Goal: Check status: Check status

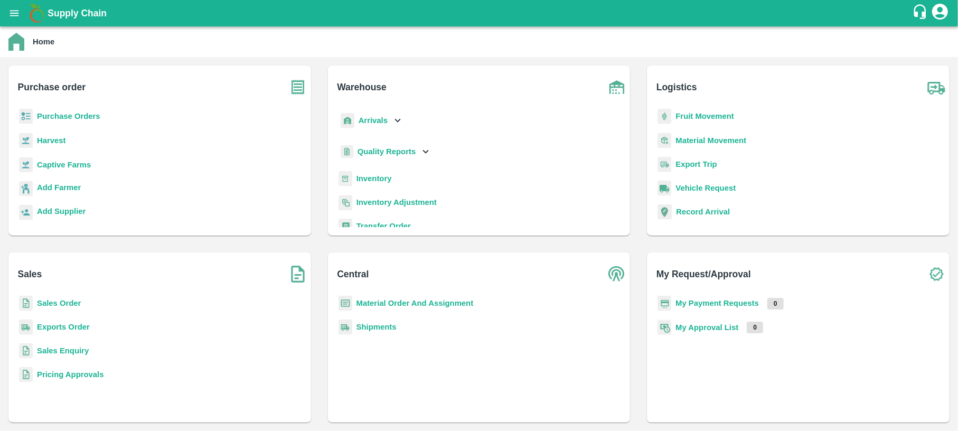
drag, startPoint x: 412, startPoint y: 153, endPoint x: 426, endPoint y: 156, distance: 14.2
click at [426, 156] on div "Quality Reports" at bounding box center [384, 152] width 93 height 22
click at [426, 156] on icon at bounding box center [426, 152] width 12 height 12
click at [391, 173] on span "Warehouse" at bounding box center [386, 175] width 40 height 12
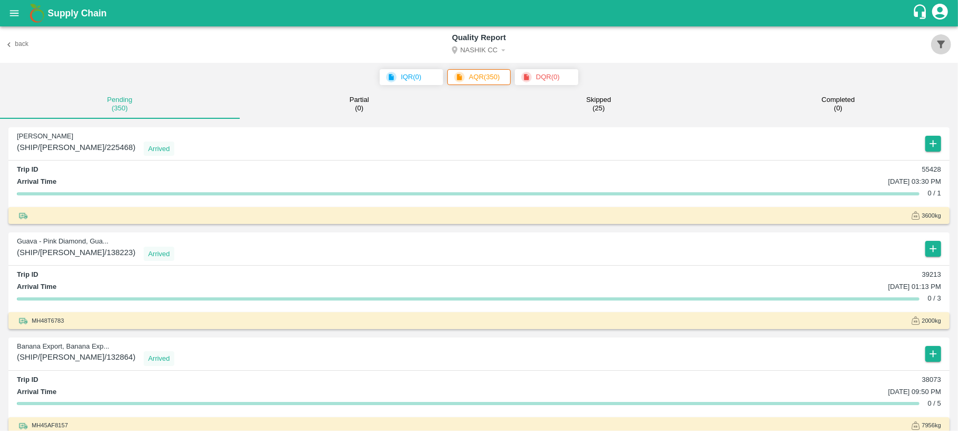
click at [943, 40] on icon "button" at bounding box center [941, 45] width 12 height 12
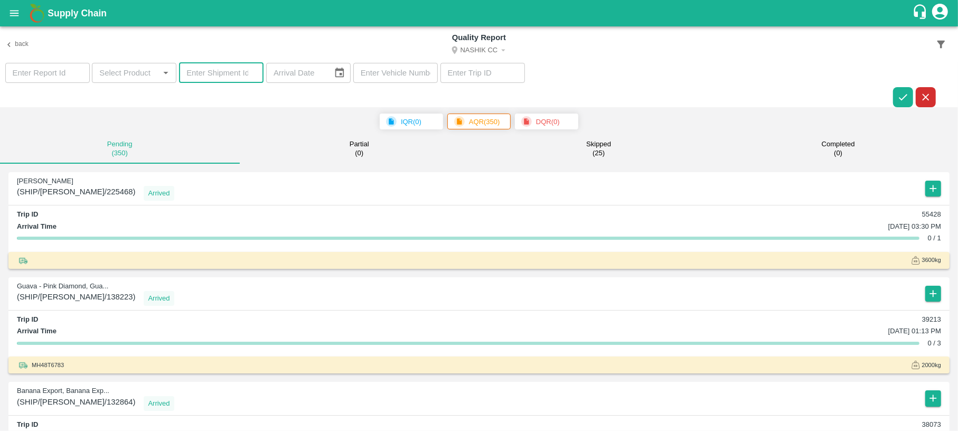
click at [234, 72] on input "number" at bounding box center [221, 73] width 84 height 20
paste input "368851"
click at [495, 49] on button "Nashik CC" at bounding box center [479, 51] width 570 height 14
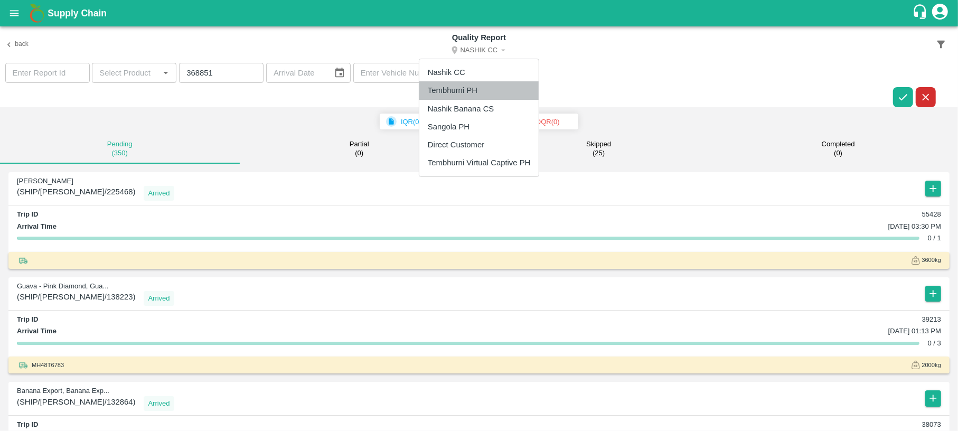
click at [475, 87] on li "Tembhurni PH" at bounding box center [478, 90] width 119 height 18
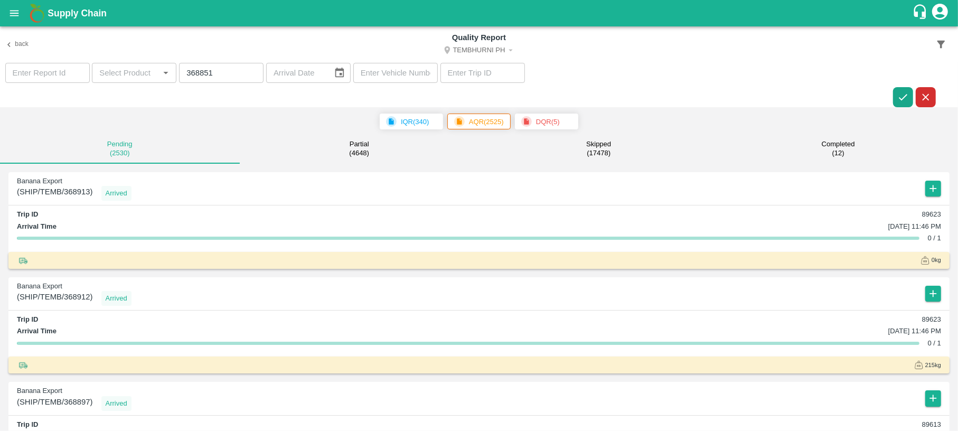
click at [898, 97] on icon "button" at bounding box center [903, 97] width 12 height 12
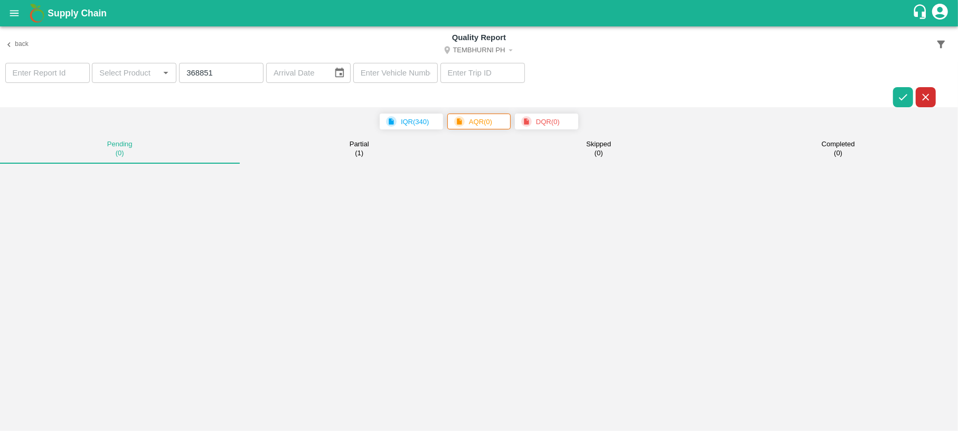
click at [364, 149] on div "Partial ( 1 )" at bounding box center [360, 148] width 20 height 17
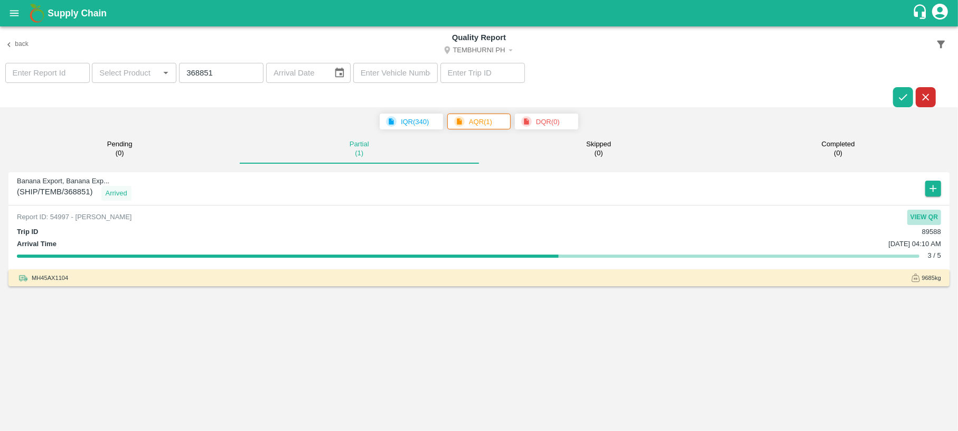
click at [926, 214] on button "View QR" at bounding box center [924, 217] width 34 height 15
drag, startPoint x: 932, startPoint y: 278, endPoint x: 918, endPoint y: 278, distance: 14.3
click at [918, 278] on div "9685 kg" at bounding box center [926, 278] width 30 height 10
copy div "9685"
drag, startPoint x: 227, startPoint y: 74, endPoint x: 141, endPoint y: 84, distance: 86.7
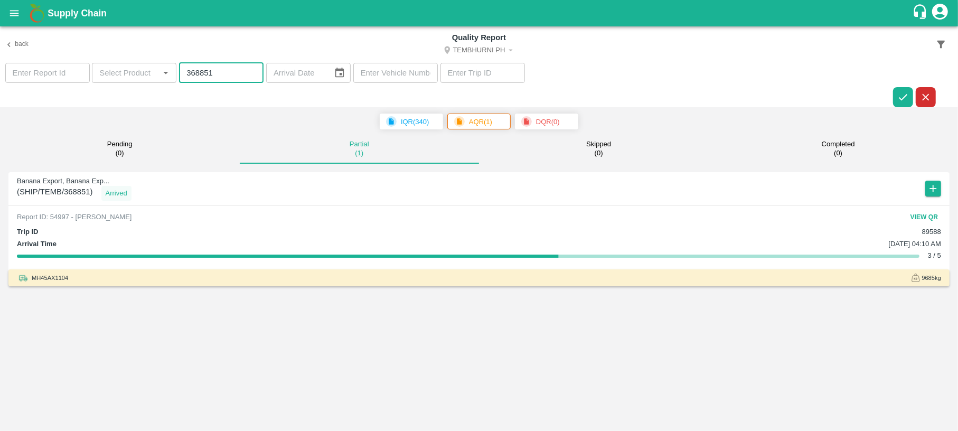
click at [141, 84] on section "​ ​ 368851 ​ ​ ​ ​" at bounding box center [479, 85] width 958 height 45
paste input "577"
click at [897, 100] on icon "button" at bounding box center [903, 97] width 12 height 12
click at [935, 214] on button "View QR" at bounding box center [924, 217] width 34 height 15
drag, startPoint x: 212, startPoint y: 76, endPoint x: 148, endPoint y: 76, distance: 63.4
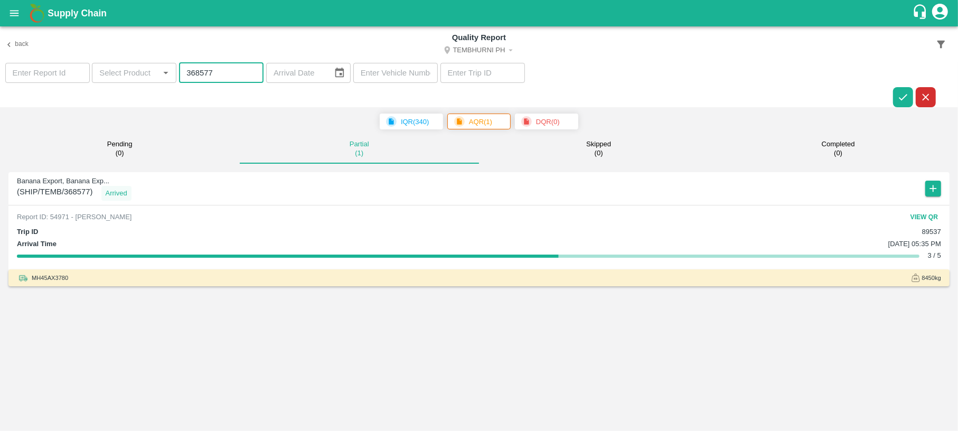
click at [148, 76] on section "​ ​ 368577 ​ ​ ​ ​" at bounding box center [479, 85] width 958 height 45
paste input "685"
click at [906, 96] on icon "button" at bounding box center [903, 97] width 12 height 12
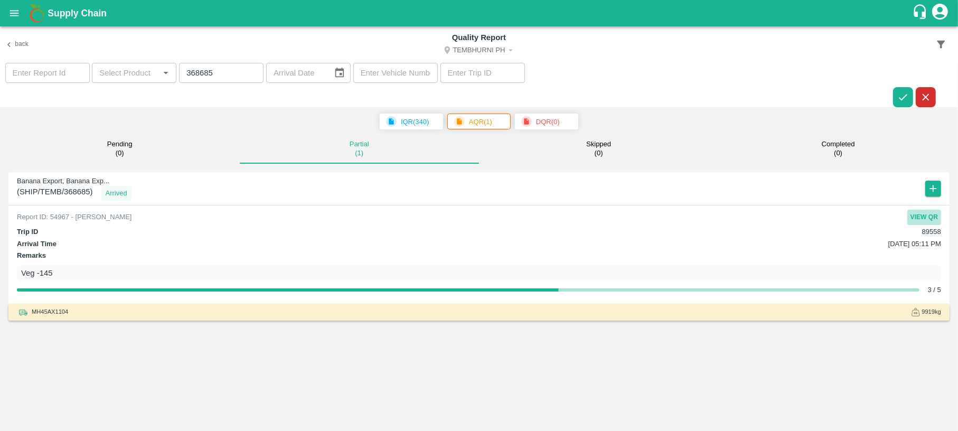
click at [925, 210] on button "View QR" at bounding box center [924, 217] width 34 height 15
drag, startPoint x: 223, startPoint y: 65, endPoint x: 128, endPoint y: 86, distance: 97.2
click at [128, 86] on section "​ ​ 368685 ​ ​ ​ ​" at bounding box center [479, 85] width 958 height 45
paste input "123"
click at [900, 95] on icon "button" at bounding box center [903, 97] width 12 height 12
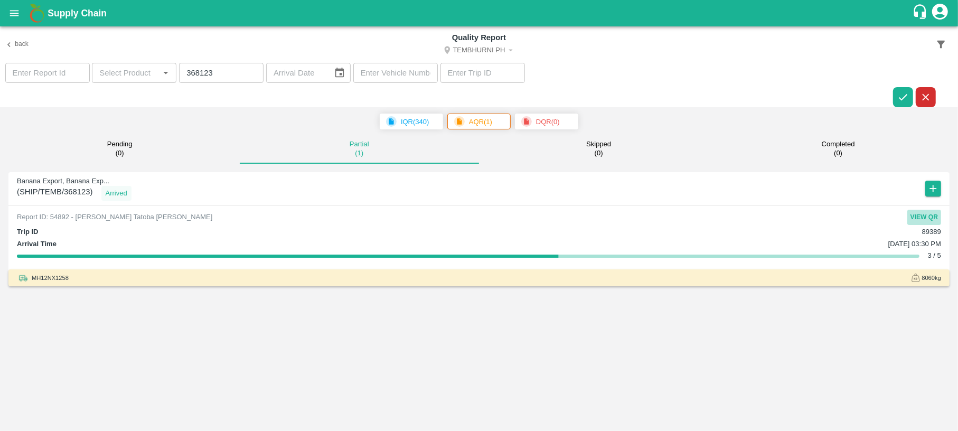
click at [930, 219] on button "View QR" at bounding box center [924, 217] width 34 height 15
drag, startPoint x: 224, startPoint y: 81, endPoint x: 137, endPoint y: 84, distance: 86.7
click at [137, 84] on section "​ ​ 368123 ​ ​ ​ ​" at bounding box center [479, 85] width 958 height 45
paste input "275"
click at [906, 92] on icon "button" at bounding box center [903, 97] width 12 height 12
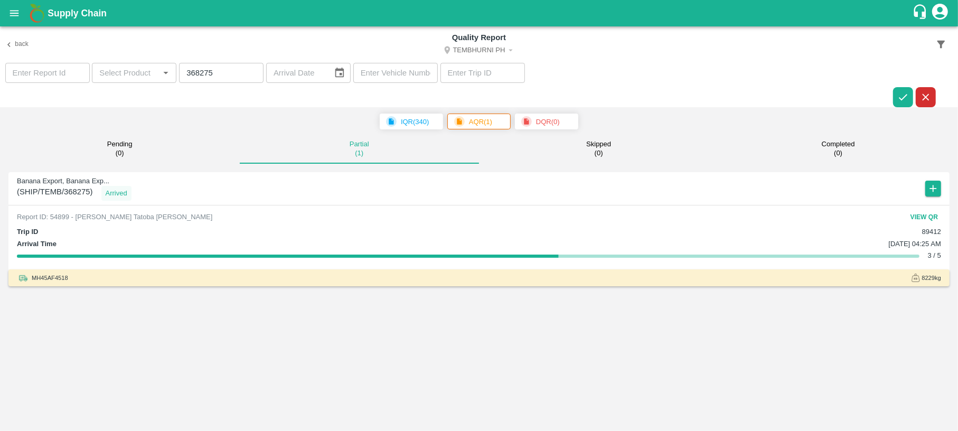
click at [928, 208] on div "Banana Export, Banana Exp... ( SHIP/TEMB/368275 ) Arrived Report ID: 54899 - Tu…" at bounding box center [478, 229] width 941 height 114
click at [925, 212] on button "View QR" at bounding box center [924, 217] width 34 height 15
click at [224, 76] on input "368275" at bounding box center [221, 73] width 84 height 20
click at [214, 76] on input "368275" at bounding box center [221, 73] width 84 height 20
drag, startPoint x: 224, startPoint y: 74, endPoint x: 151, endPoint y: 63, distance: 74.2
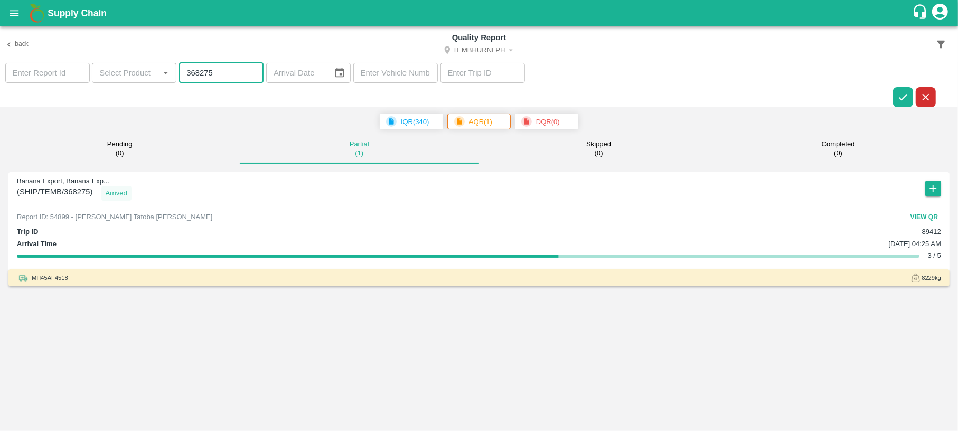
click at [151, 63] on section "​ ​ 368275 ​ ​ ​ ​" at bounding box center [479, 85] width 958 height 45
paste input "443"
click at [900, 96] on icon "button" at bounding box center [903, 97] width 12 height 12
click at [926, 218] on button "View QR" at bounding box center [924, 217] width 34 height 15
drag, startPoint x: 216, startPoint y: 77, endPoint x: 146, endPoint y: 87, distance: 70.9
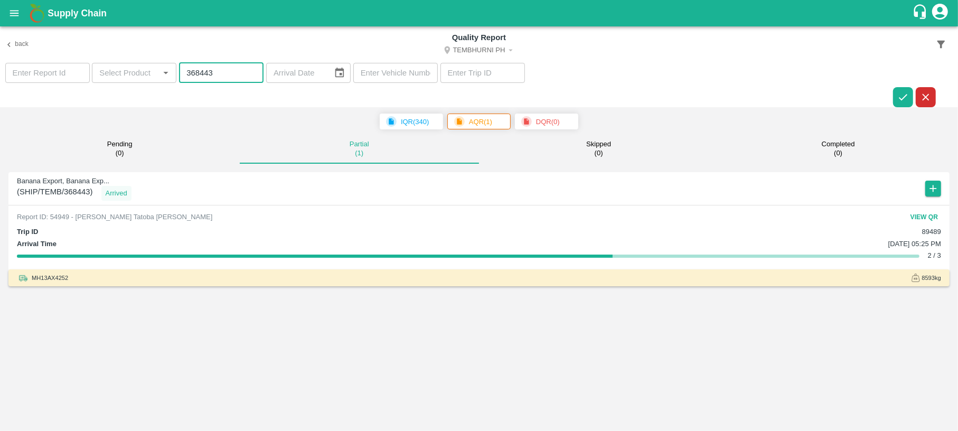
click at [146, 87] on section "​ ​ 368443 ​ ​ ​ ​" at bounding box center [479, 85] width 958 height 45
paste input "660"
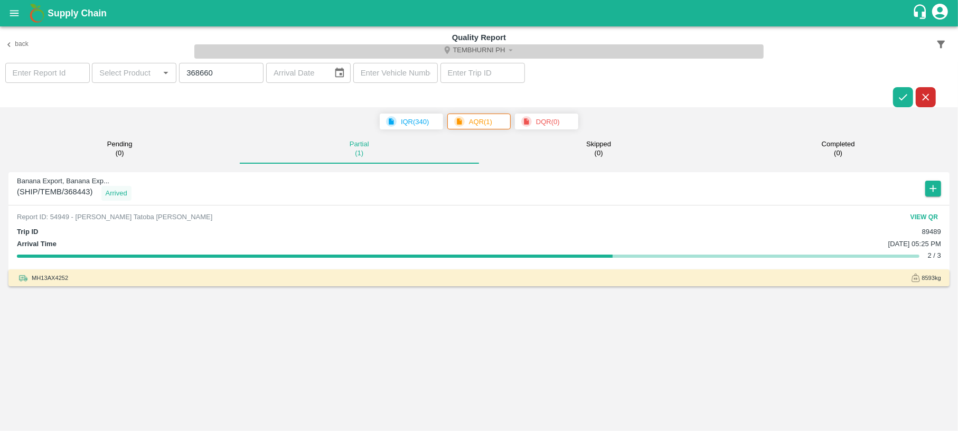
click at [480, 52] on button "Tembhurni PH" at bounding box center [479, 51] width 570 height 14
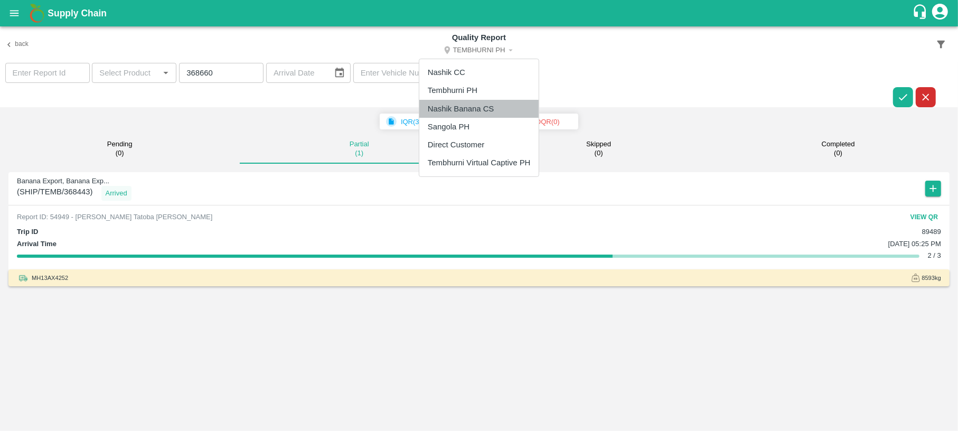
click at [472, 117] on li "Nashik Banana CS" at bounding box center [478, 109] width 119 height 18
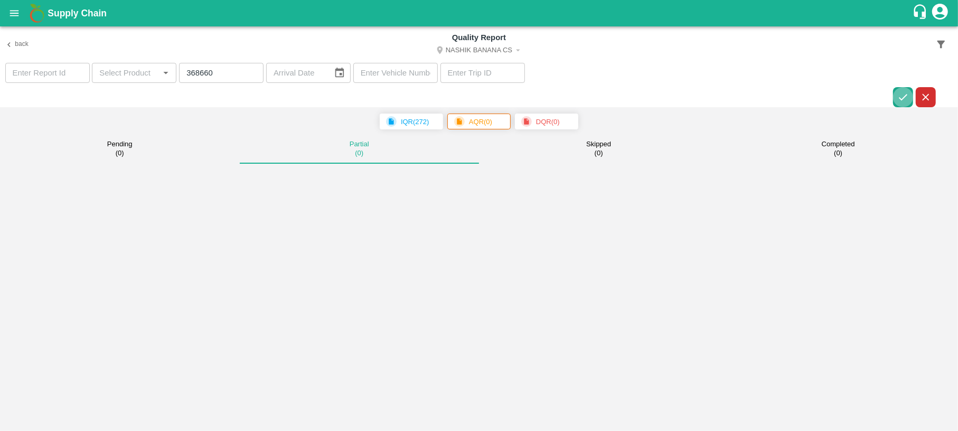
click at [904, 97] on icon "button" at bounding box center [903, 97] width 8 height 6
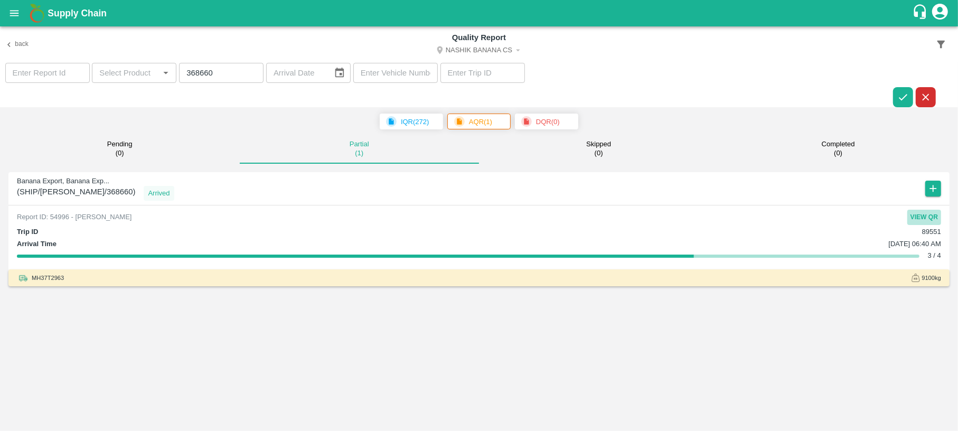
click at [921, 212] on button "View QR" at bounding box center [924, 217] width 34 height 15
drag, startPoint x: 232, startPoint y: 68, endPoint x: 135, endPoint y: 72, distance: 97.2
click at [135, 72] on section "​ ​ 368660 ​ ​ ​ ​" at bounding box center [479, 85] width 958 height 45
paste input "52"
click at [899, 96] on icon "button" at bounding box center [903, 97] width 12 height 12
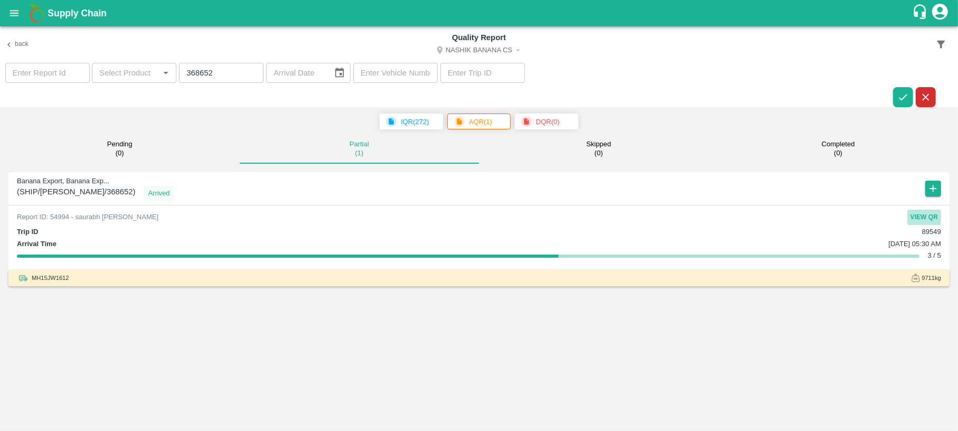
click at [931, 216] on button "View QR" at bounding box center [924, 217] width 34 height 15
drag, startPoint x: 211, startPoint y: 70, endPoint x: 121, endPoint y: 80, distance: 89.7
click at [121, 80] on section "​ ​ 368652 ​ ​ ​ ​" at bounding box center [479, 85] width 958 height 45
paste input "485"
click at [899, 91] on icon "button" at bounding box center [903, 97] width 12 height 12
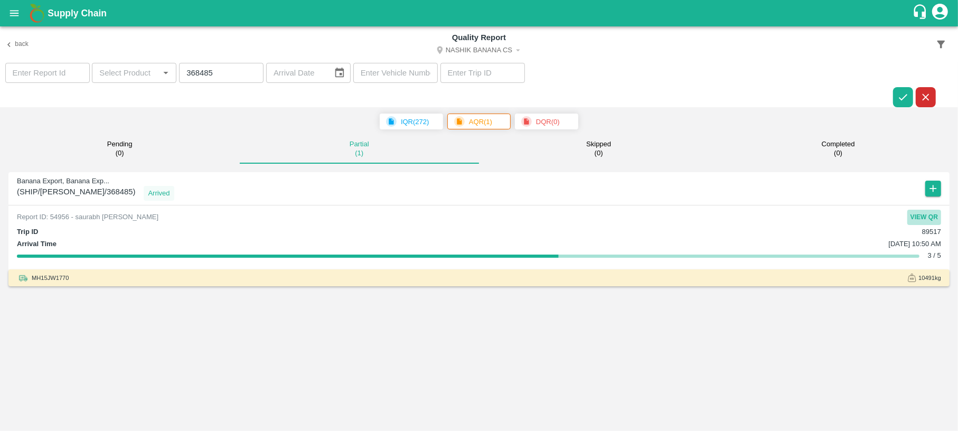
click at [937, 215] on button "View QR" at bounding box center [924, 217] width 34 height 15
drag, startPoint x: 223, startPoint y: 75, endPoint x: 150, endPoint y: 81, distance: 73.1
click at [150, 81] on section "​ ​ 368485 ​ ​ ​ ​" at bounding box center [479, 85] width 958 height 45
paste input "7903"
click at [896, 96] on button "button" at bounding box center [903, 97] width 20 height 20
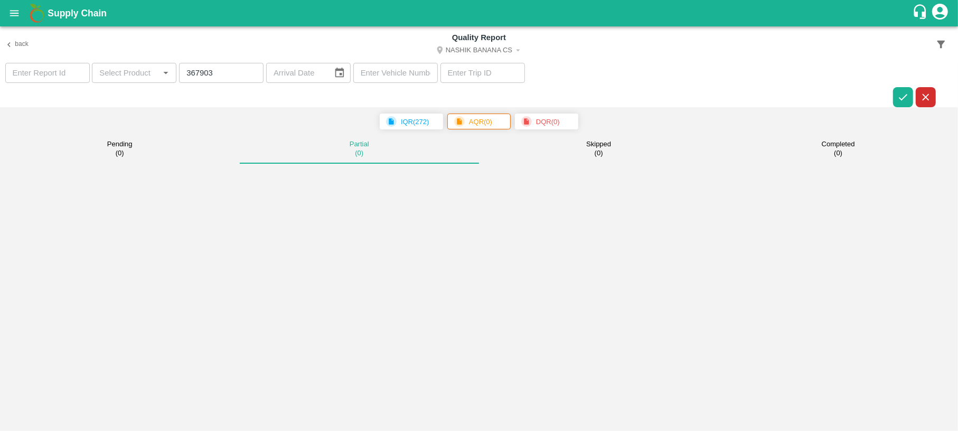
click at [503, 50] on button "Nashik Banana CS" at bounding box center [479, 51] width 570 height 14
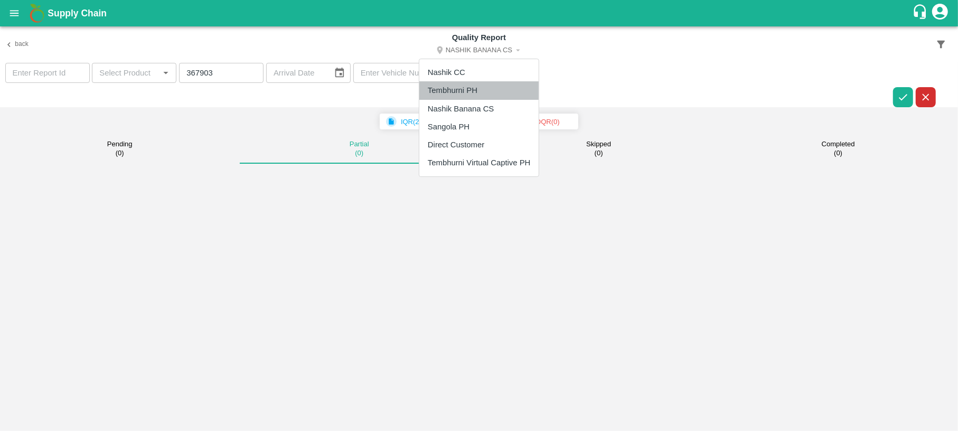
click at [456, 94] on li "Tembhurni PH" at bounding box center [478, 90] width 119 height 18
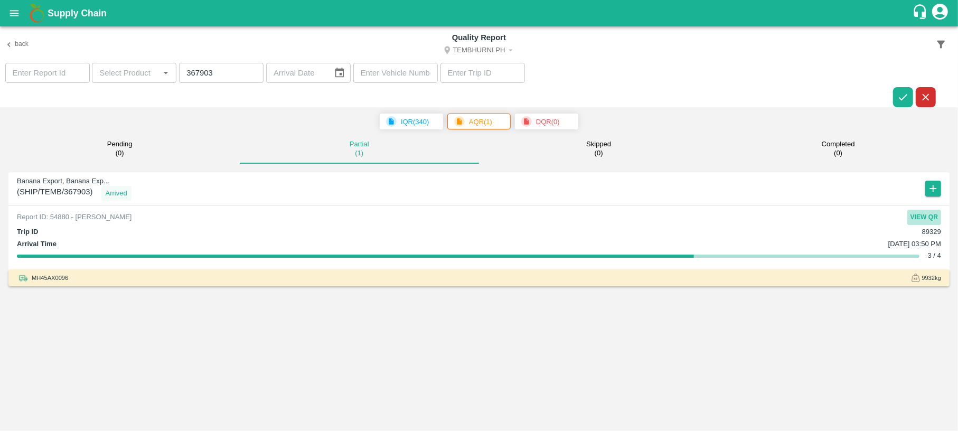
click at [925, 217] on button "View QR" at bounding box center [924, 217] width 34 height 15
drag, startPoint x: 218, startPoint y: 76, endPoint x: 147, endPoint y: 86, distance: 71.4
click at [147, 86] on section "​ ​ 367903 ​ ​ ​ ​" at bounding box center [479, 85] width 958 height 45
paste input "814"
click at [898, 104] on button "button" at bounding box center [903, 97] width 20 height 20
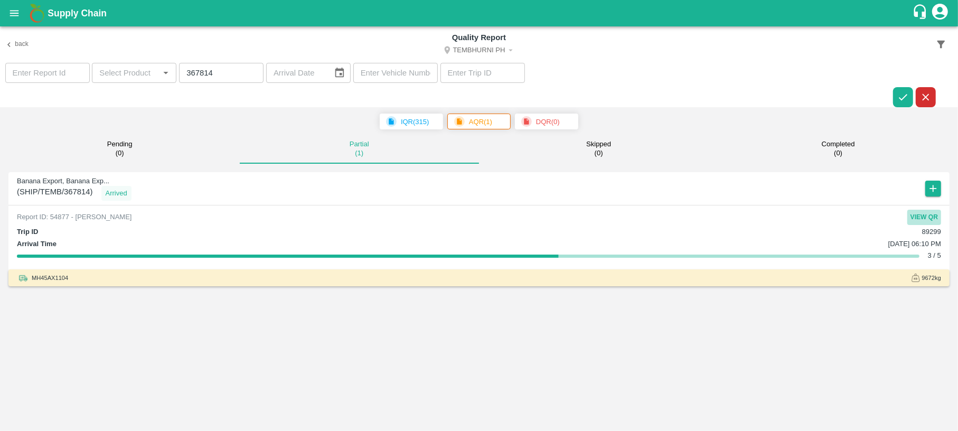
click at [925, 218] on button "View QR" at bounding box center [924, 217] width 34 height 15
click at [920, 215] on button "View QR" at bounding box center [924, 217] width 34 height 15
drag, startPoint x: 225, startPoint y: 71, endPoint x: 138, endPoint y: 85, distance: 88.8
click at [138, 85] on section "​ ​ 367814 ​ ​ ​ ​" at bounding box center [479, 85] width 958 height 45
paste input "548"
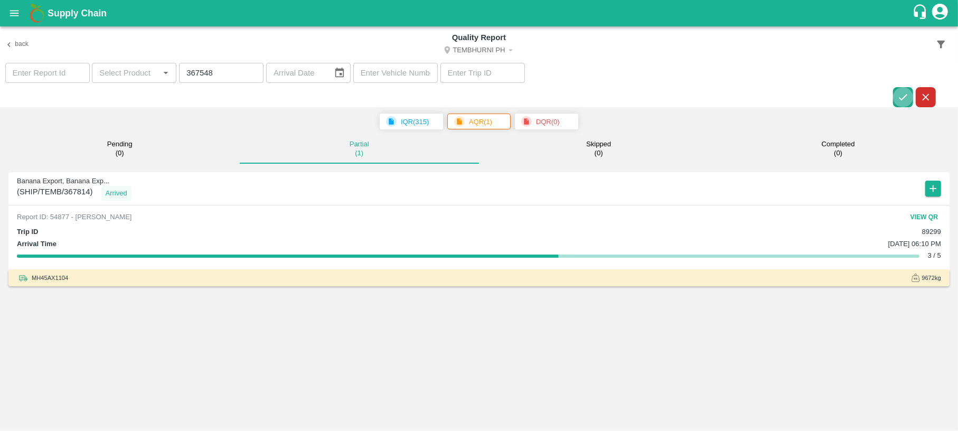
click at [900, 101] on icon "button" at bounding box center [903, 97] width 12 height 12
click at [925, 213] on button "View QR" at bounding box center [924, 217] width 34 height 15
drag, startPoint x: 221, startPoint y: 72, endPoint x: 156, endPoint y: 78, distance: 65.2
click at [156, 78] on section "​ ​ 367548 ​ ​ ​ ​" at bounding box center [479, 85] width 958 height 45
paste input "814"
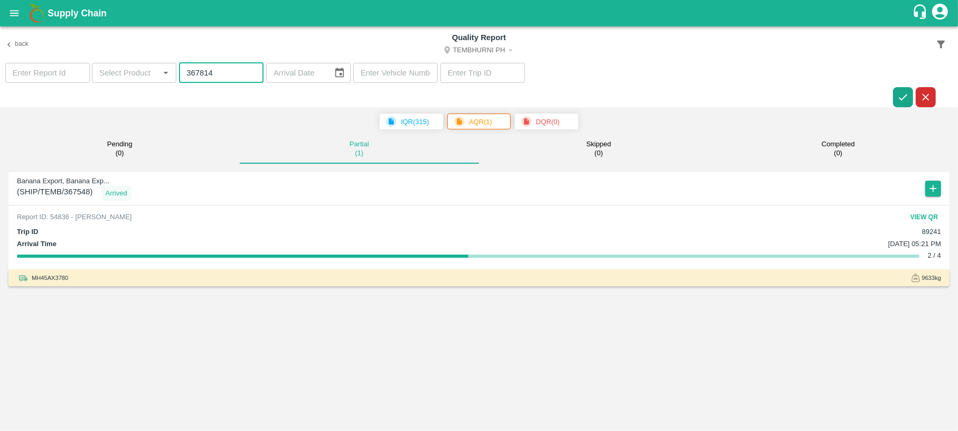
click at [899, 95] on icon "button" at bounding box center [903, 97] width 12 height 12
click at [917, 220] on button "View QR" at bounding box center [924, 217] width 34 height 15
drag, startPoint x: 219, startPoint y: 74, endPoint x: 140, endPoint y: 76, distance: 78.7
click at [140, 76] on section "​ ​ 367814 ​ ​ ​ ​" at bounding box center [479, 85] width 958 height 45
paste input "548"
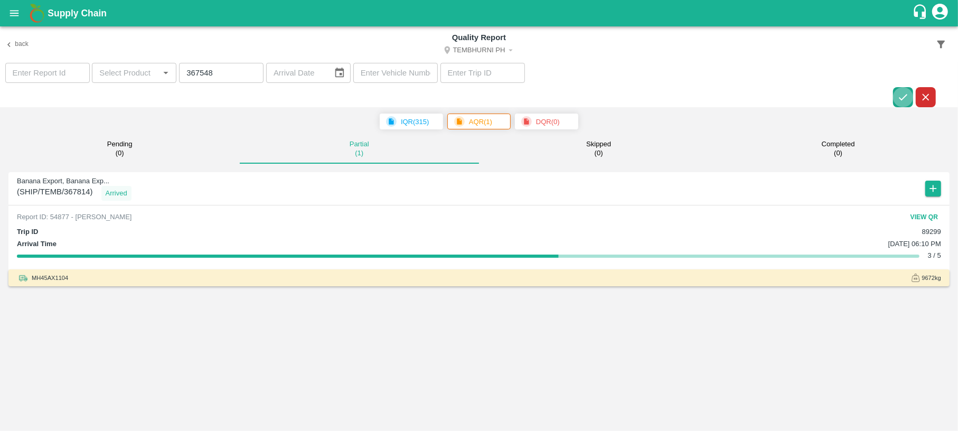
click at [900, 100] on icon "button" at bounding box center [903, 97] width 12 height 12
click at [935, 217] on button "View QR" at bounding box center [924, 217] width 34 height 15
drag, startPoint x: 220, startPoint y: 77, endPoint x: 162, endPoint y: 75, distance: 58.1
click at [162, 75] on section "​ ​ 367548 ​ ​ ​ ​" at bounding box center [479, 85] width 958 height 45
paste input "8461"
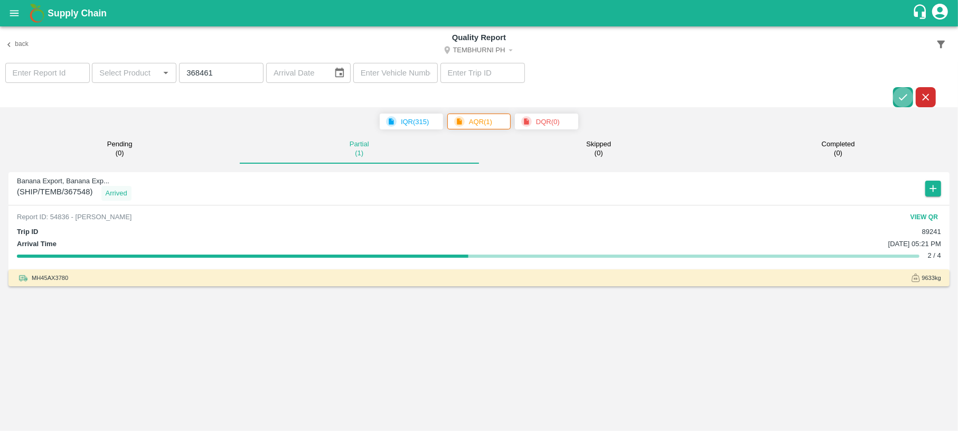
click at [900, 96] on icon "button" at bounding box center [903, 97] width 12 height 12
click at [931, 211] on button "View QR" at bounding box center [924, 217] width 34 height 15
click at [225, 75] on input "368461" at bounding box center [221, 73] width 84 height 20
drag, startPoint x: 225, startPoint y: 75, endPoint x: 176, endPoint y: 71, distance: 48.8
click at [176, 71] on section "​ ​ 368461 ​ ​ ​ ​" at bounding box center [479, 85] width 958 height 45
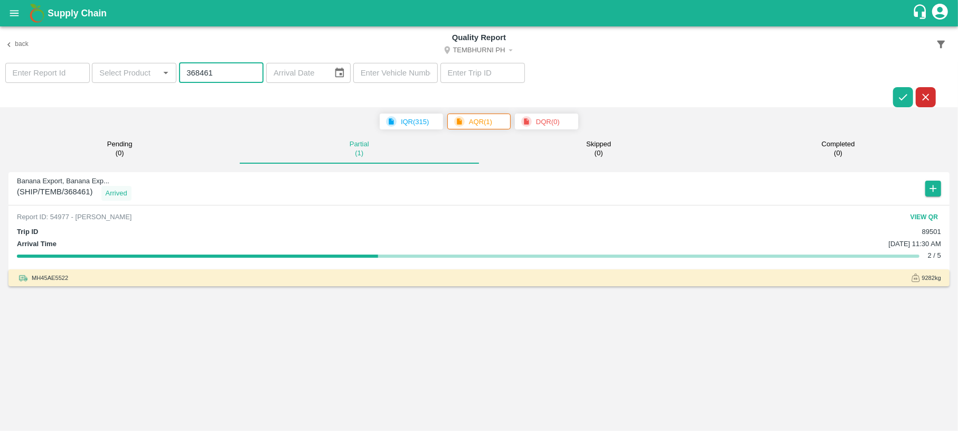
paste input "32"
click at [901, 99] on icon "button" at bounding box center [903, 97] width 8 height 6
click at [933, 212] on button "View QR" at bounding box center [924, 217] width 34 height 15
drag, startPoint x: 216, startPoint y: 77, endPoint x: 157, endPoint y: 81, distance: 59.8
click at [157, 81] on section "​ ​ 368432 ​ ​ ​ ​" at bounding box center [479, 85] width 958 height 45
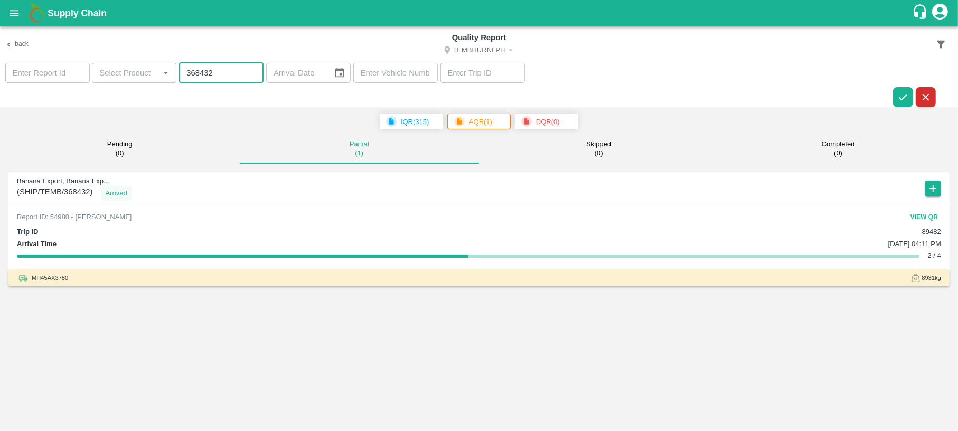
paste input "285"
click at [906, 91] on icon "button" at bounding box center [903, 97] width 12 height 12
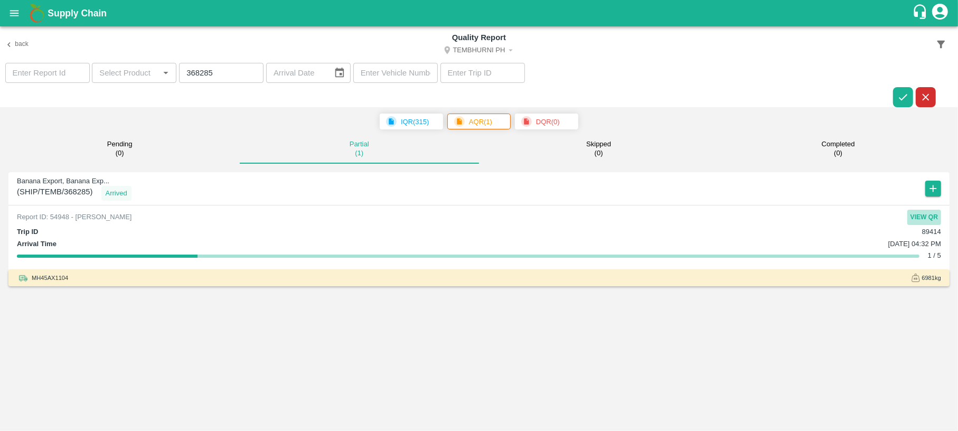
click at [926, 219] on button "View QR" at bounding box center [924, 217] width 34 height 15
drag, startPoint x: 220, startPoint y: 80, endPoint x: 157, endPoint y: 77, distance: 62.9
click at [157, 77] on section "​ ​ 368285 ​ ​ ​ ​" at bounding box center [479, 85] width 958 height 45
paste input "310"
click at [902, 91] on icon "button" at bounding box center [903, 97] width 12 height 12
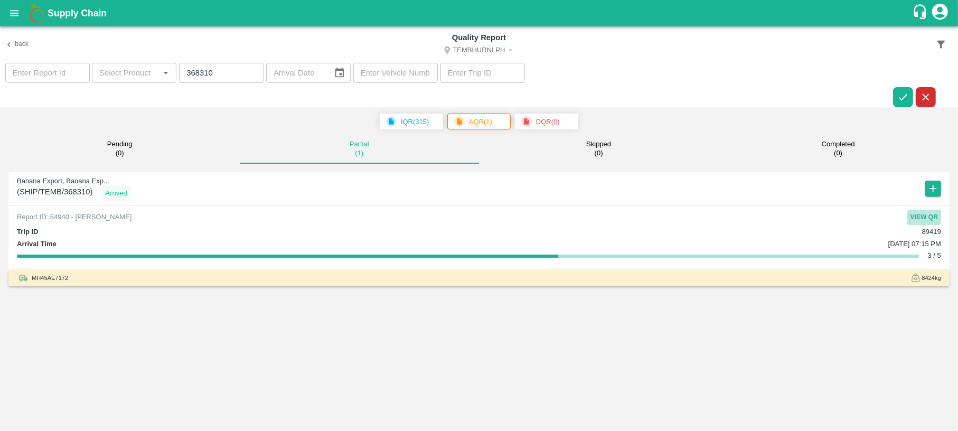
click at [920, 215] on button "View QR" at bounding box center [924, 217] width 34 height 15
drag, startPoint x: 217, startPoint y: 70, endPoint x: 156, endPoint y: 77, distance: 61.6
click at [156, 77] on section "​ ​ 368310 ​ ​ ​ ​" at bounding box center [479, 85] width 958 height 45
paste input "026"
click at [904, 90] on button "button" at bounding box center [903, 97] width 20 height 20
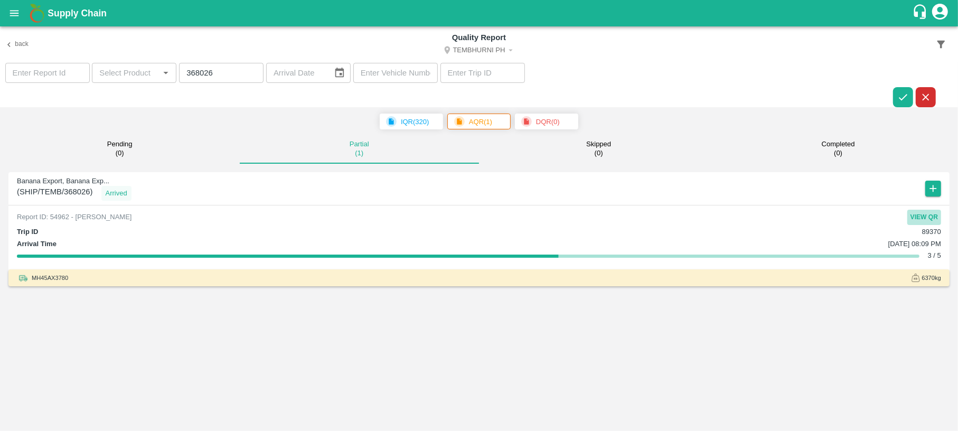
click at [933, 215] on button "View QR" at bounding box center [924, 217] width 34 height 15
drag, startPoint x: 225, startPoint y: 77, endPoint x: 169, endPoint y: 84, distance: 57.1
click at [169, 84] on section "​ ​ 368026 ​ ​ ​ ​" at bounding box center [479, 85] width 958 height 45
paste input "122"
click at [897, 102] on icon "button" at bounding box center [903, 97] width 12 height 12
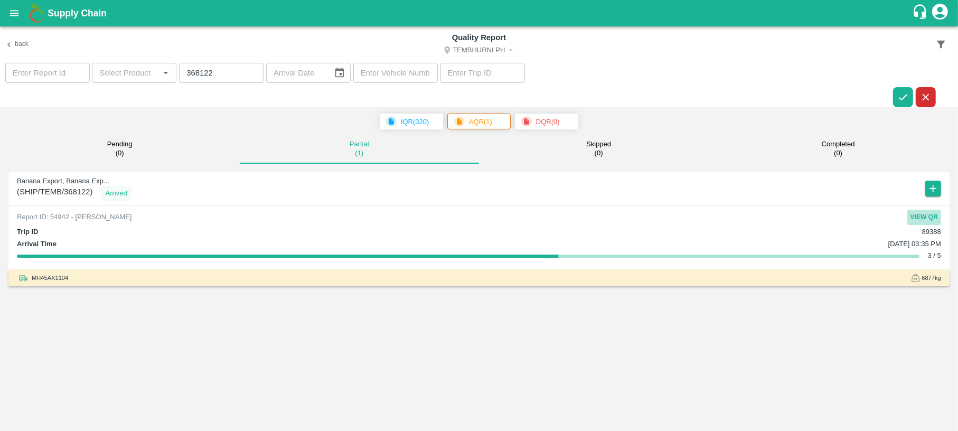
click at [930, 214] on button "View QR" at bounding box center [924, 217] width 34 height 15
drag, startPoint x: 220, startPoint y: 72, endPoint x: 152, endPoint y: 76, distance: 68.8
click at [152, 76] on section "​ ​ 368122 ​ ​ ​ ​" at bounding box center [479, 85] width 958 height 45
paste input "27514"
type input "327514"
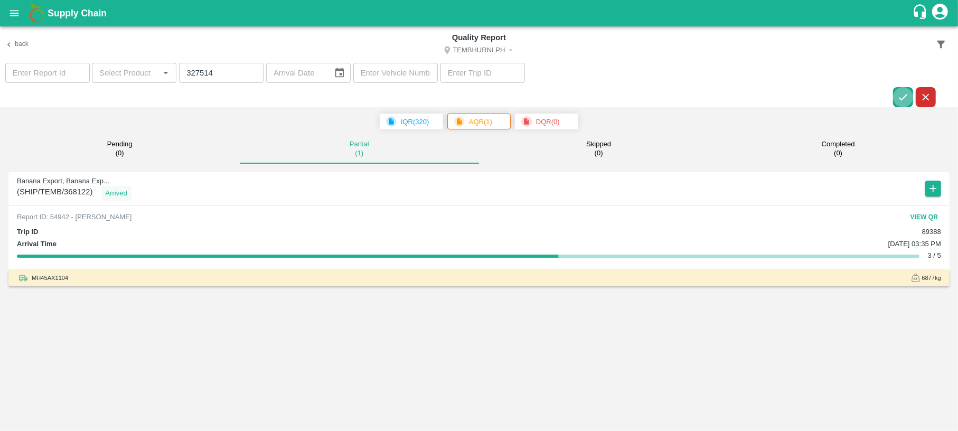
click at [905, 92] on icon "button" at bounding box center [903, 97] width 12 height 12
click at [932, 219] on button "View QR" at bounding box center [924, 217] width 34 height 15
